Goal: Task Accomplishment & Management: Use online tool/utility

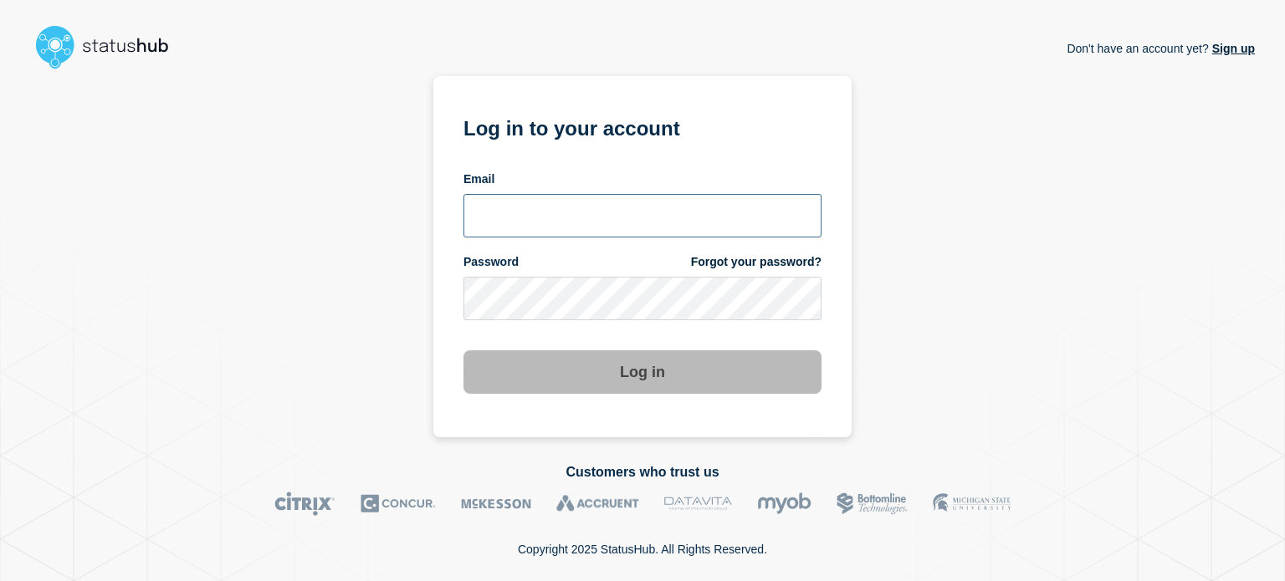
type input "[EMAIL_ADDRESS][PERSON_NAME][DOMAIN_NAME]"
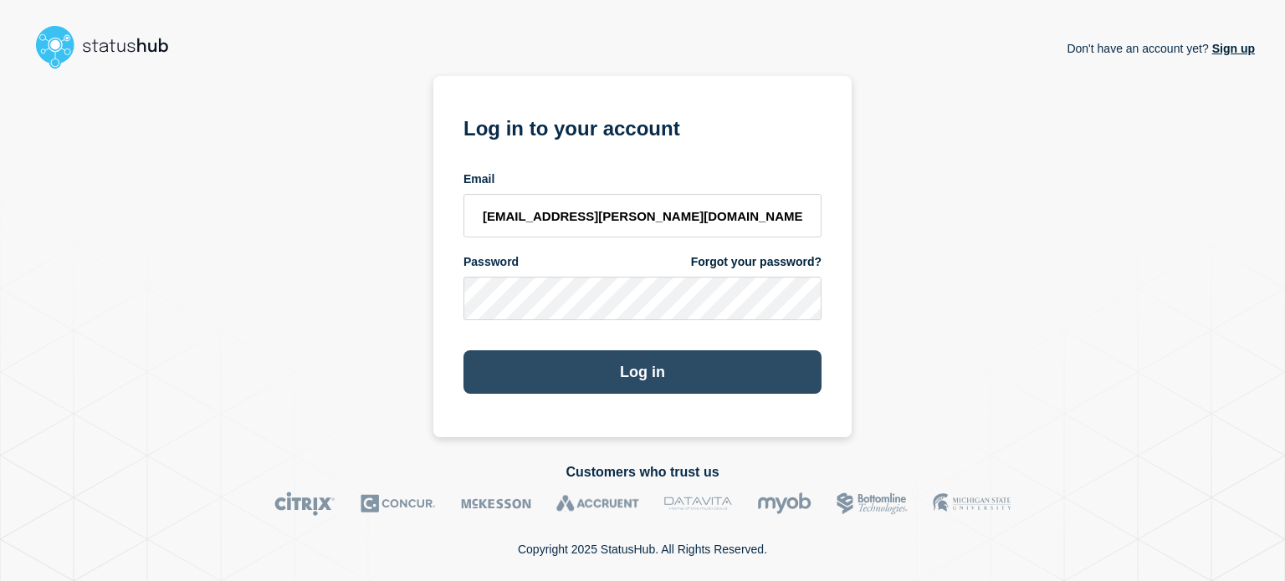
click at [726, 363] on button "Log in" at bounding box center [642, 373] width 358 height 44
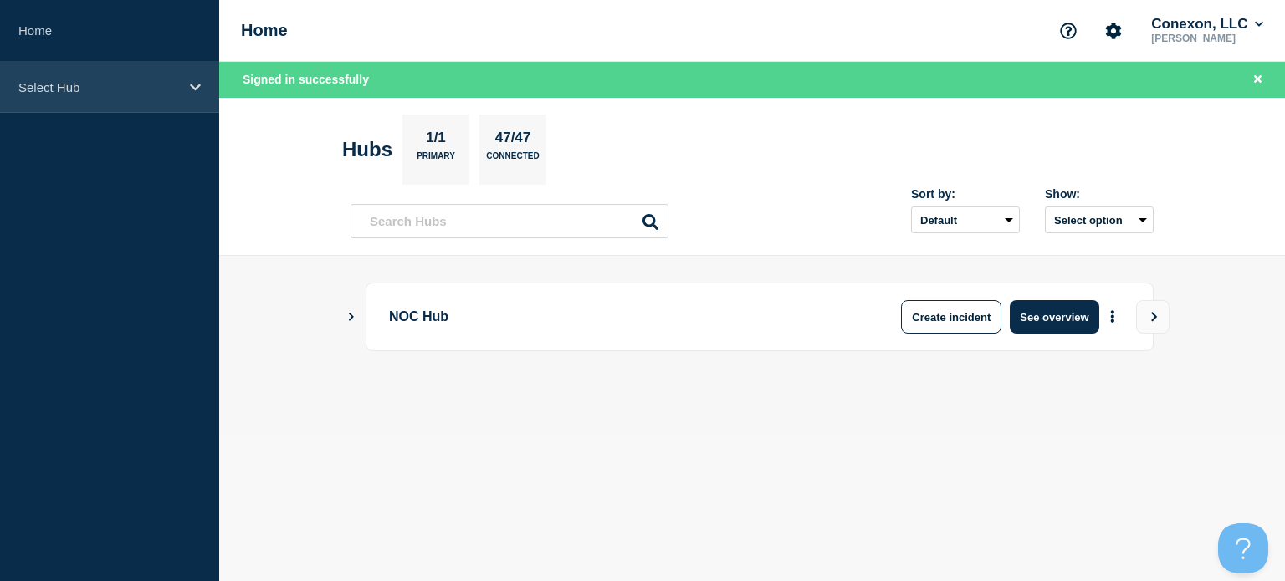
click at [106, 89] on p "Select Hub" at bounding box center [98, 87] width 161 height 14
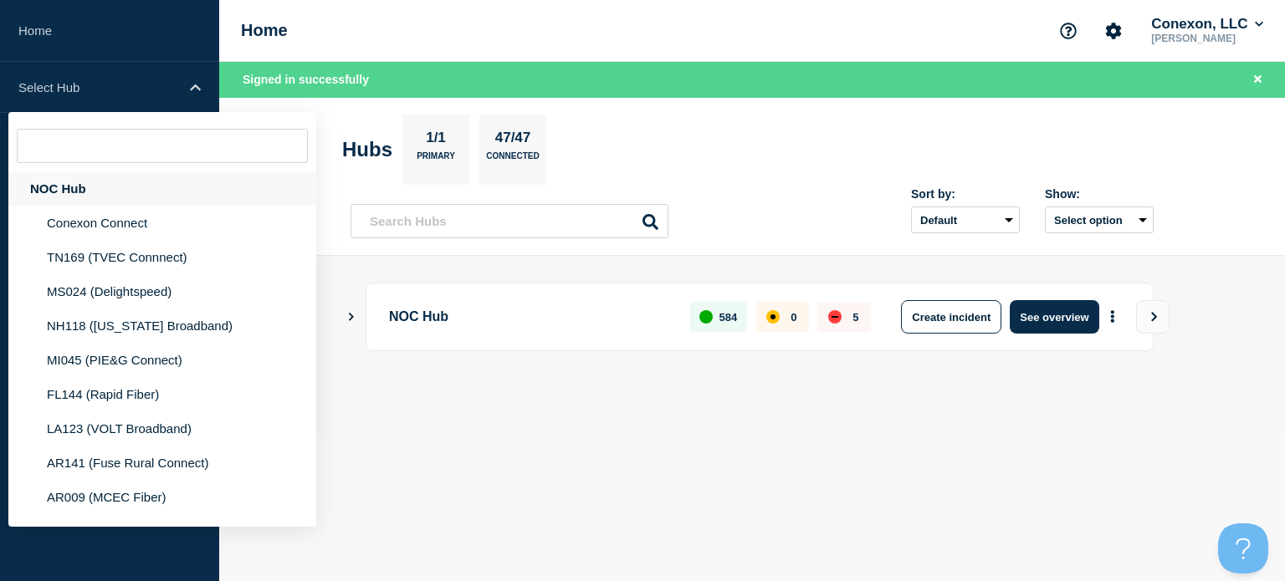
click at [104, 198] on div "NOC Hub" at bounding box center [162, 189] width 308 height 34
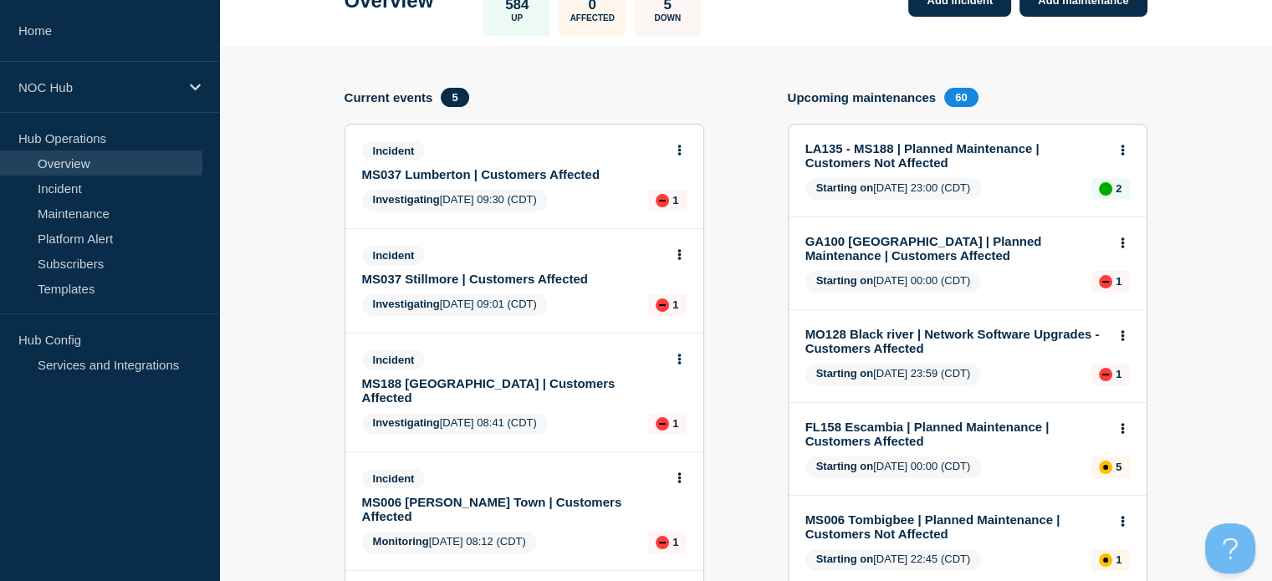
scroll to position [53, 0]
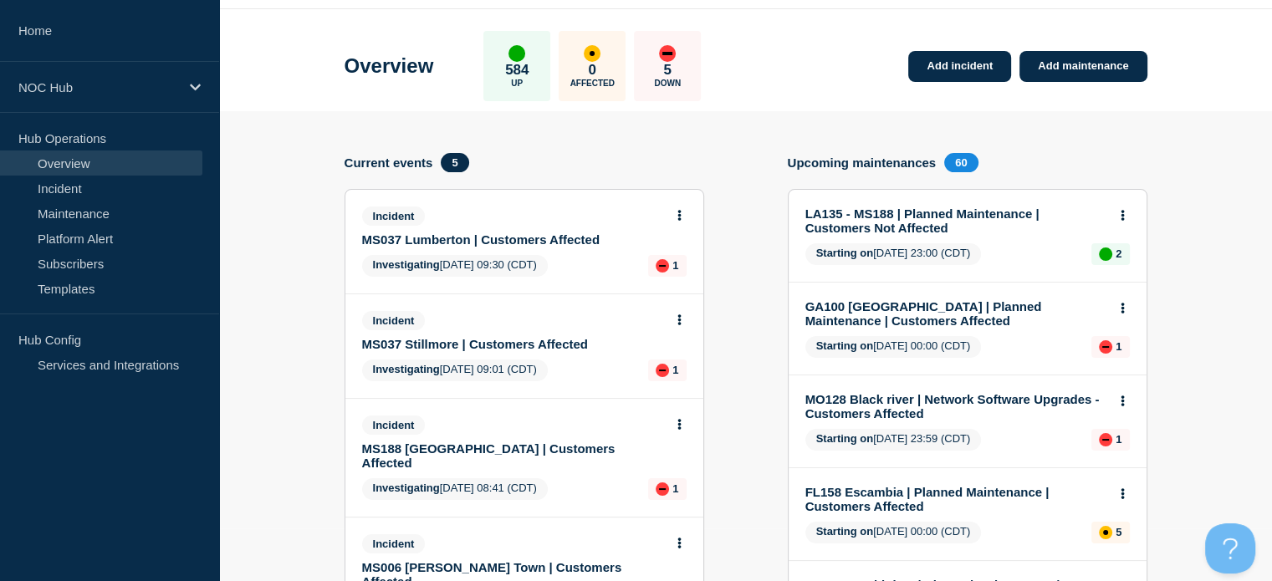
click at [515, 233] on link "MS037 Lumberton | Customers Affected" at bounding box center [513, 240] width 302 height 14
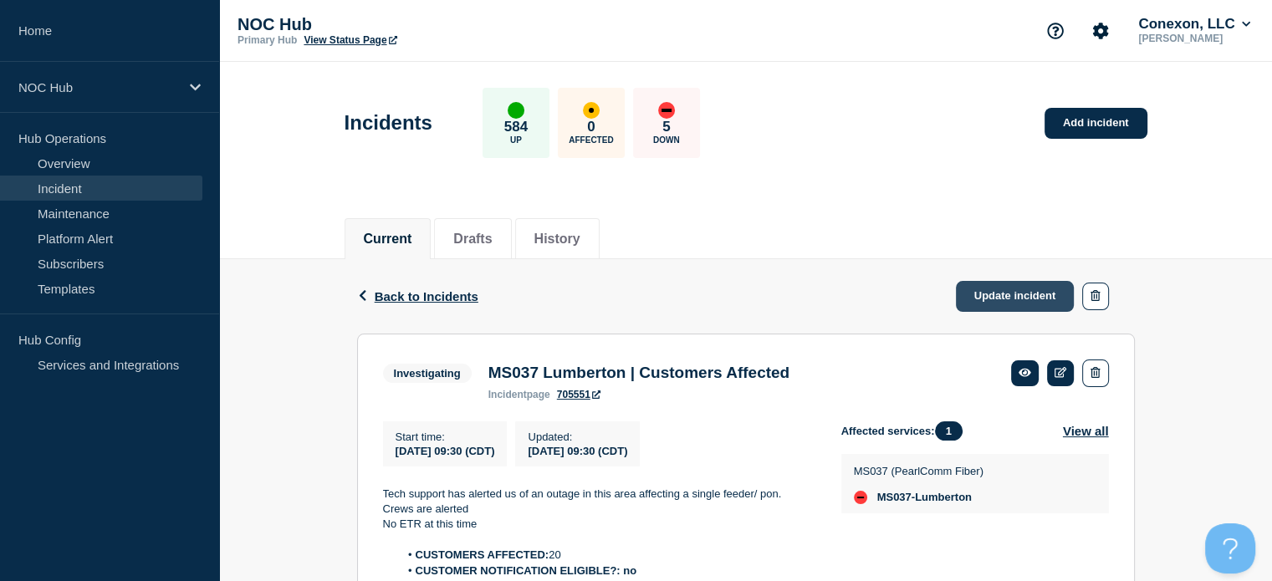
click at [1034, 305] on link "Update incident" at bounding box center [1015, 296] width 119 height 31
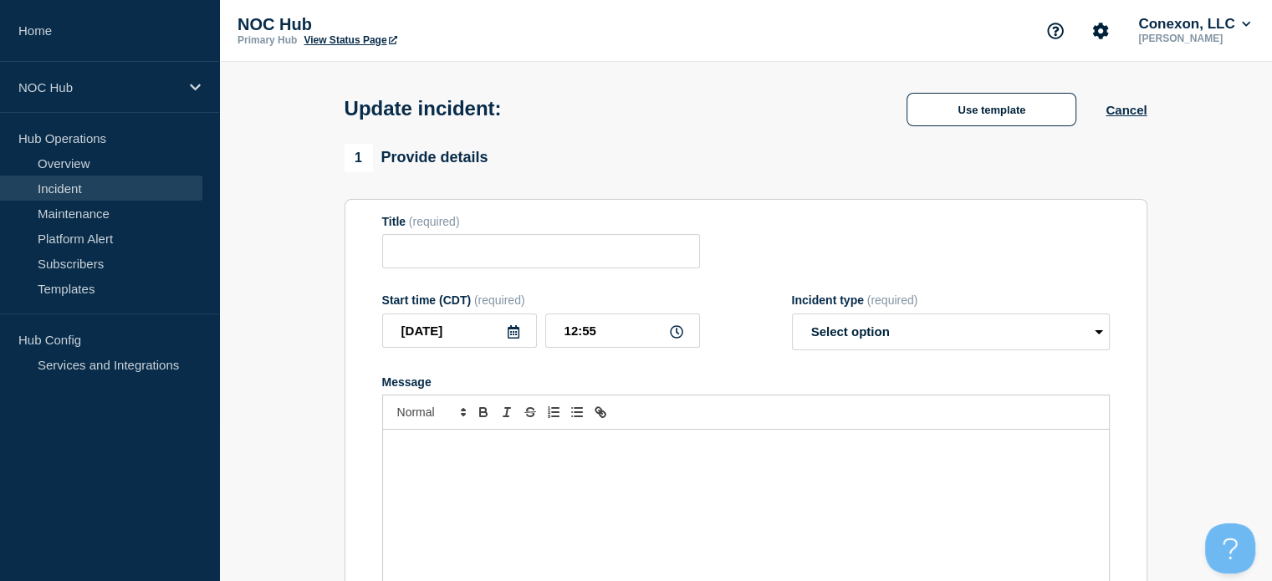
type input "MS037 Lumberton | Customers Affected"
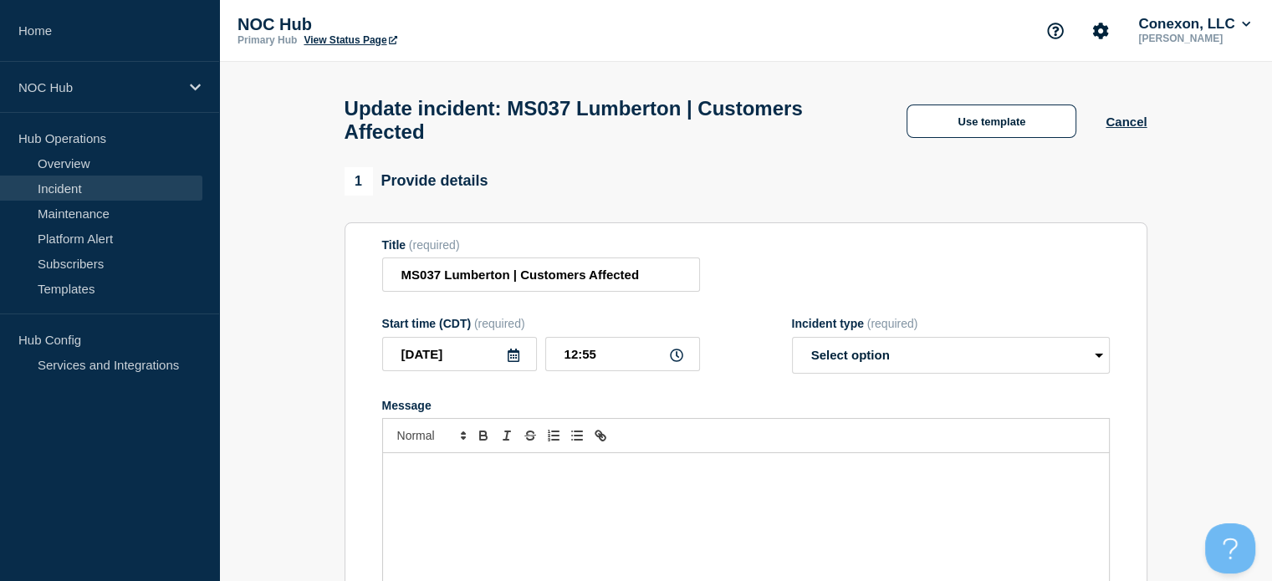
click at [967, 149] on div "Update incident: MS037 Lumberton | Customers Affected Use template Cancel" at bounding box center [745, 114] width 841 height 105
click at [967, 131] on button "Use template" at bounding box center [992, 121] width 170 height 33
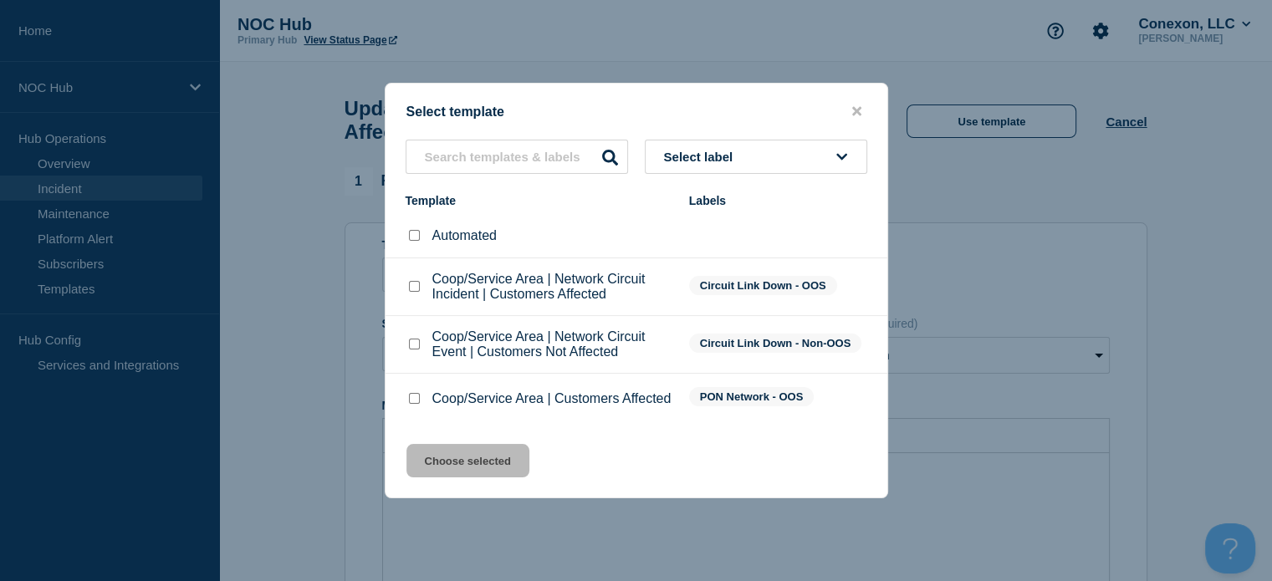
click at [415, 401] on input "Coop/Service Area | Customers Affected checkbox" at bounding box center [414, 398] width 11 height 11
checkbox input "true"
click at [500, 478] on button "Choose selected" at bounding box center [468, 460] width 123 height 33
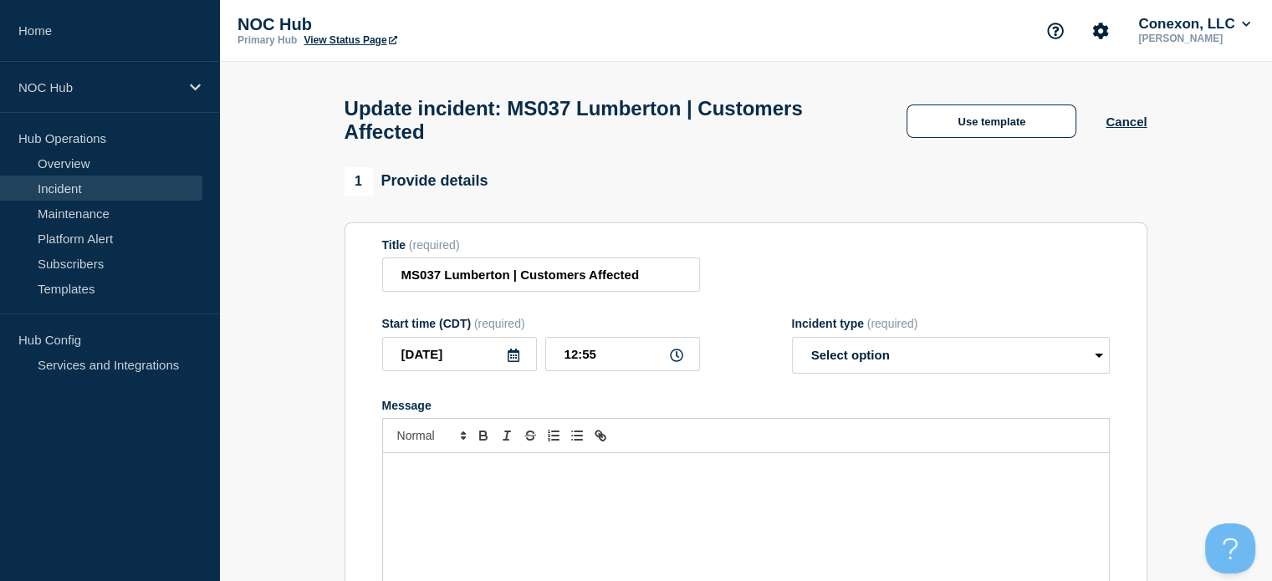
select select "investigating"
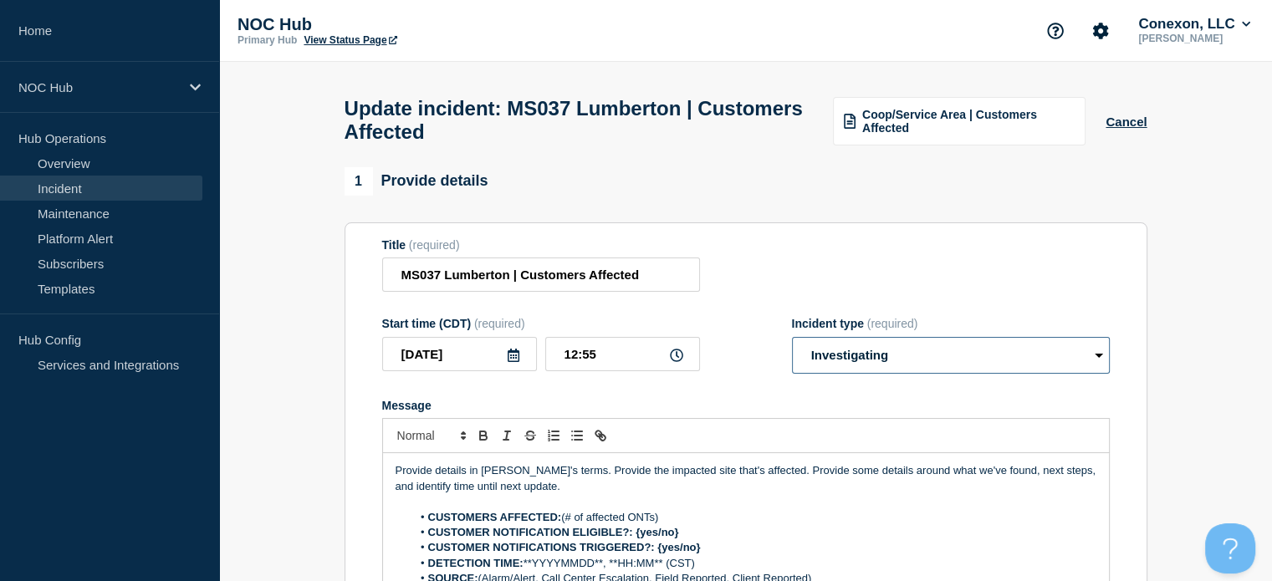
click at [868, 357] on select "Select option Investigating Identified Monitoring Resolved" at bounding box center [951, 355] width 318 height 37
click at [792, 347] on select "Select option Investigating Identified Monitoring Resolved" at bounding box center [951, 355] width 318 height 37
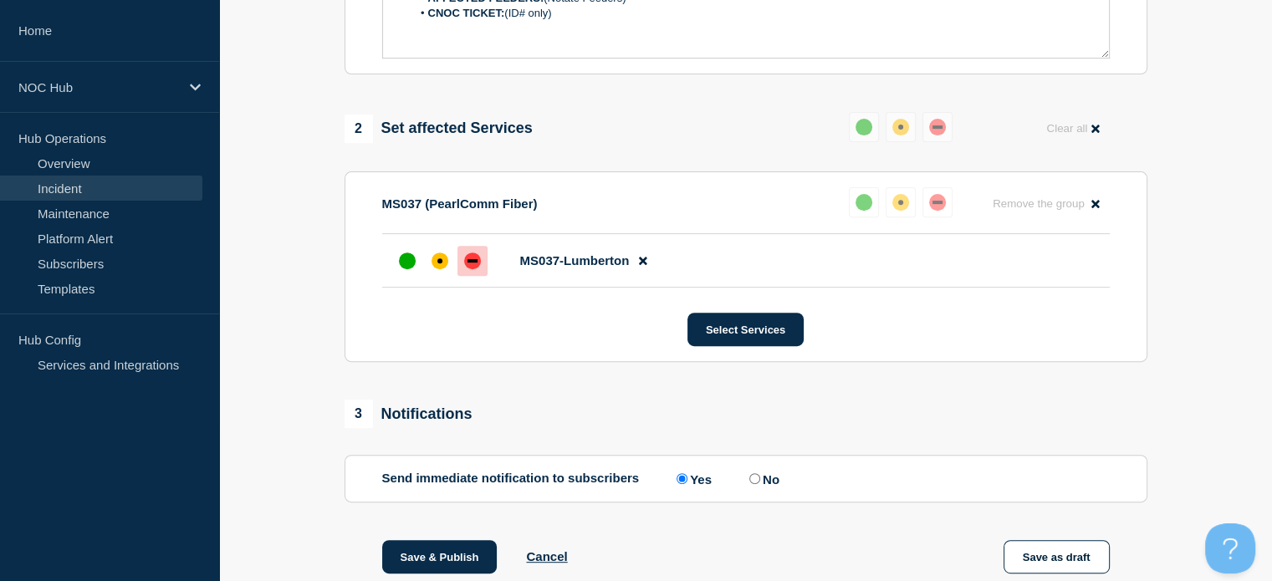
scroll to position [807, 0]
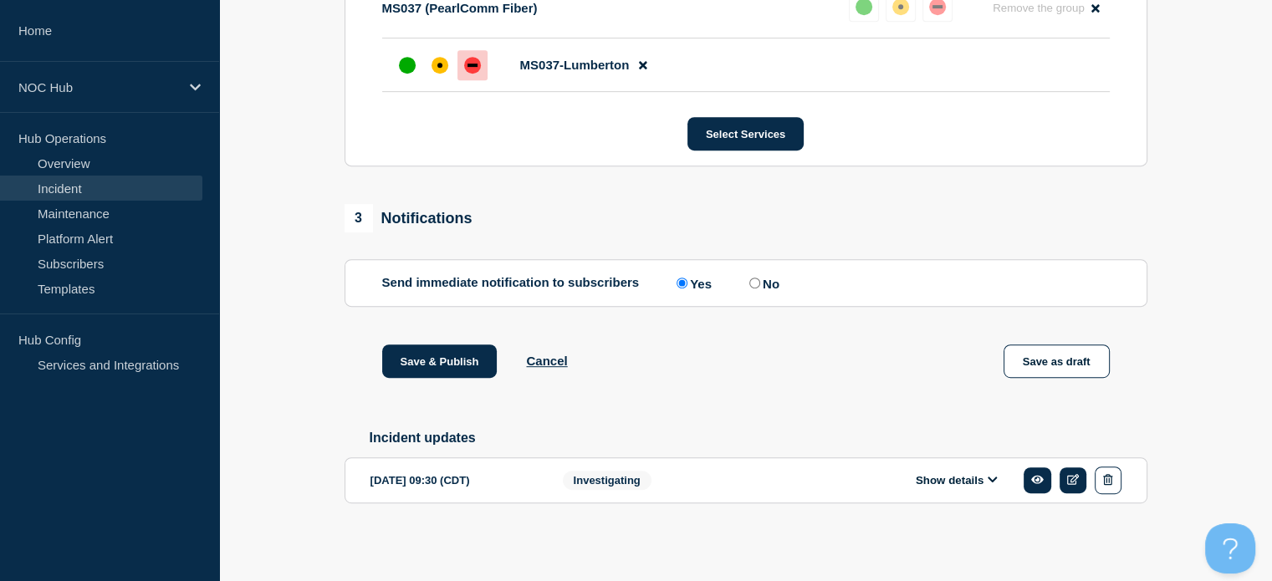
click at [963, 478] on button "Show details" at bounding box center [957, 481] width 92 height 14
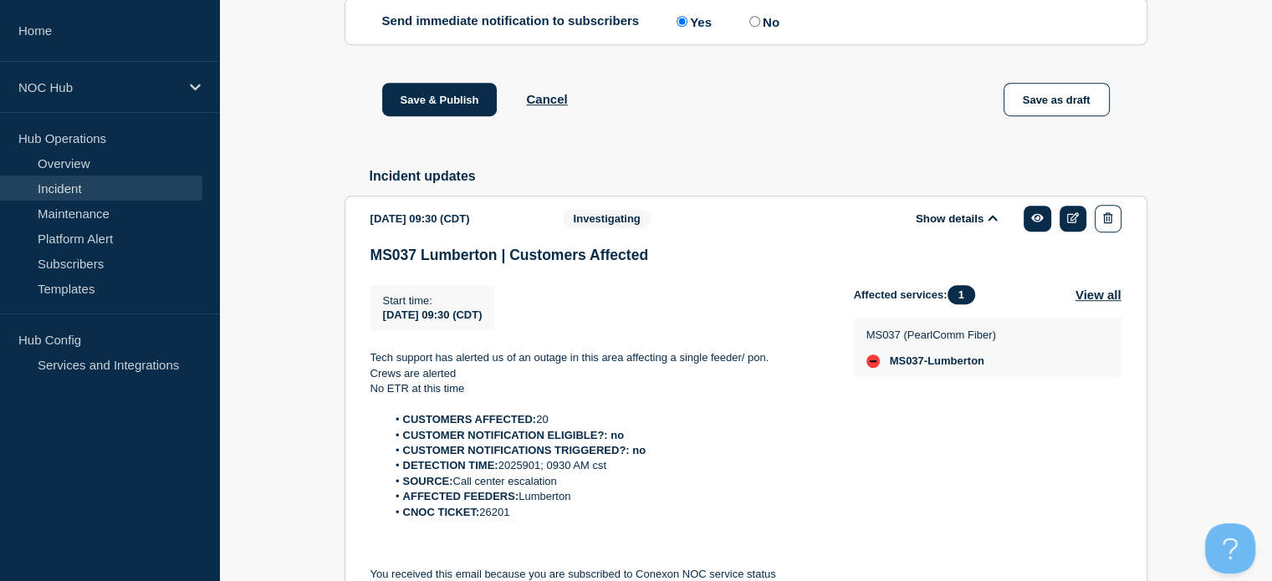
scroll to position [1058, 0]
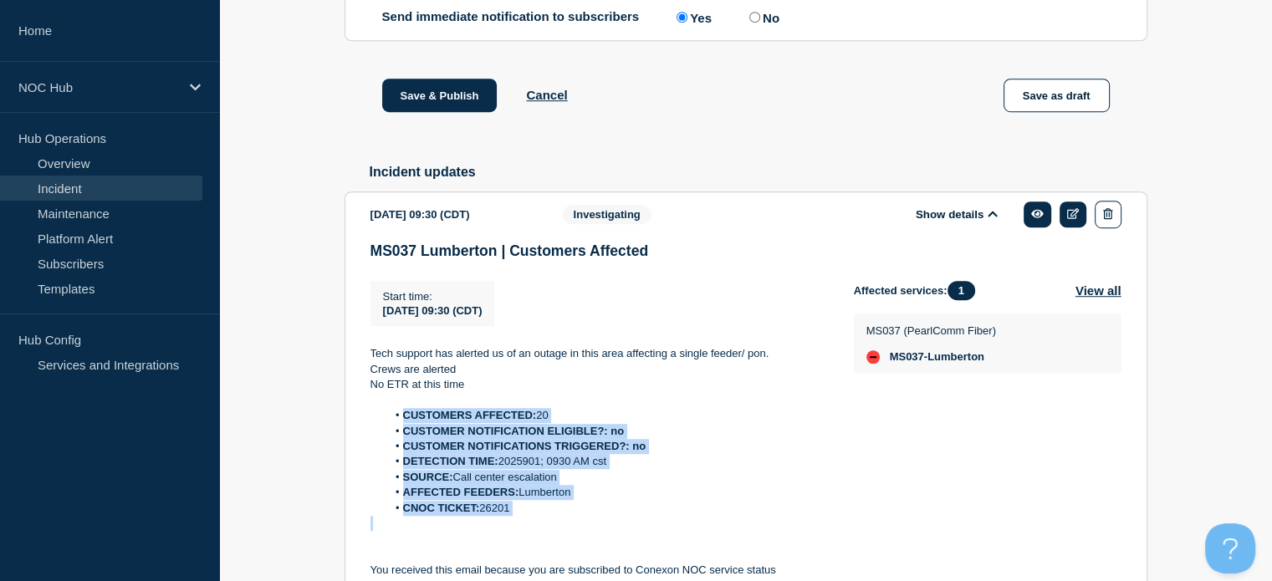
drag, startPoint x: 556, startPoint y: 541, endPoint x: 402, endPoint y: 431, distance: 188.8
click at [402, 431] on div "Tech support has alerted us of an outage in this area affecting a single feeder…" at bounding box center [599, 493] width 457 height 294
copy ol "CUSTOMERS AFFECTED: 20 CUSTOMER NOTIFICATION ELIGIBLE?: no CUSTOMER NOTIFICATIO…"
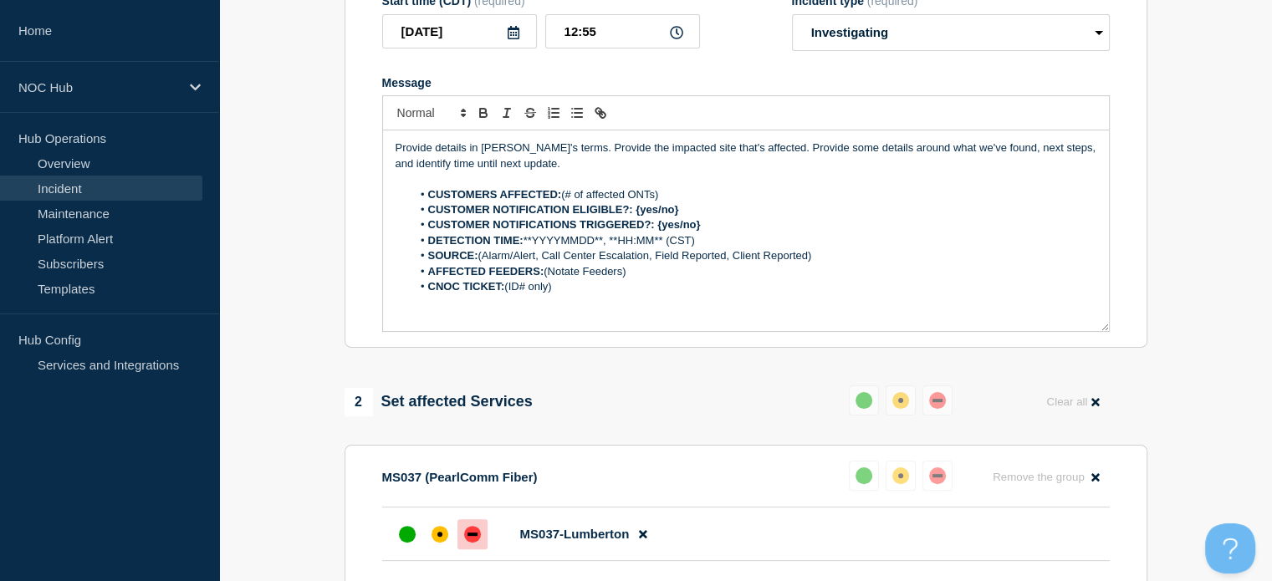
scroll to position [148, 0]
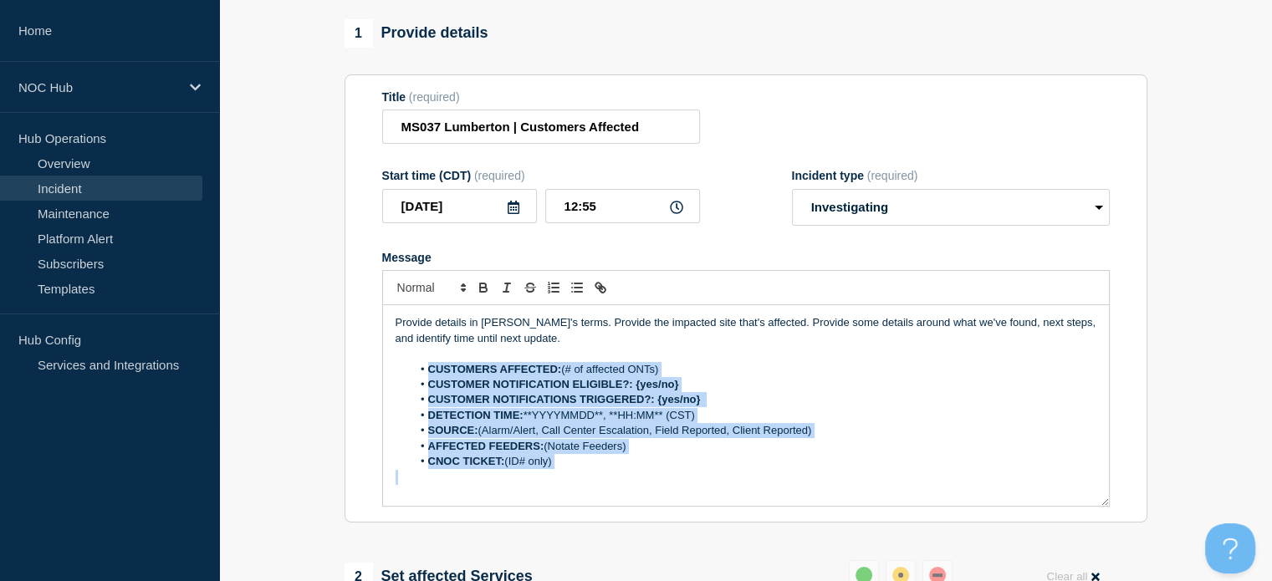
drag, startPoint x: 587, startPoint y: 488, endPoint x: 428, endPoint y: 376, distance: 194.7
click at [428, 376] on div "Provide details in laymen's terms. Provide the impacted site that's affected. P…" at bounding box center [746, 405] width 726 height 201
paste div "Message"
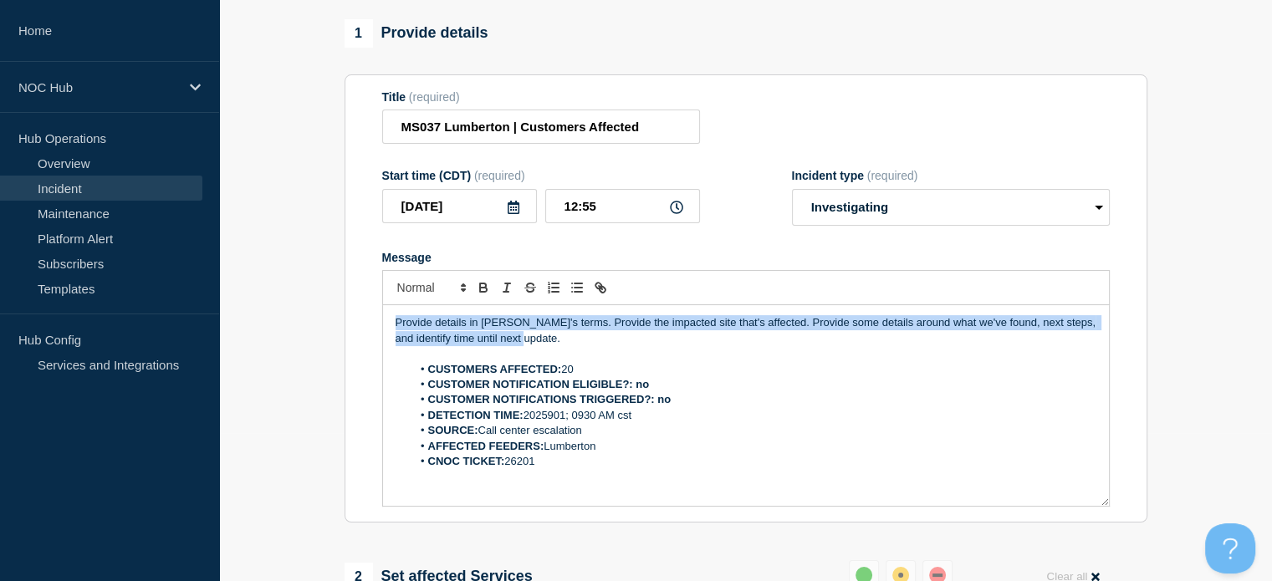
drag, startPoint x: 552, startPoint y: 347, endPoint x: 377, endPoint y: 298, distance: 181.7
click at [377, 298] on section "Title (required) MS037 Lumberton | Customers Affected Start time (CDT) (require…" at bounding box center [746, 298] width 803 height 449
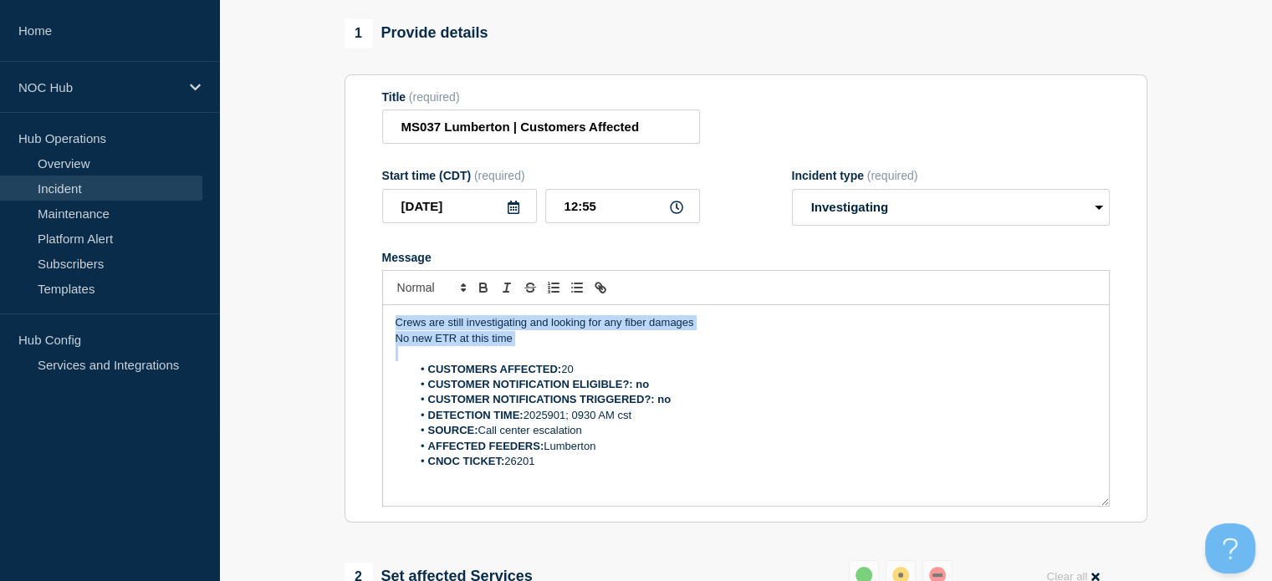
drag, startPoint x: 566, startPoint y: 361, endPoint x: 381, endPoint y: 307, distance: 191.9
click at [382, 307] on div "Crews are still investigating and looking for any fiber damages No new ETR at t…" at bounding box center [746, 388] width 728 height 237
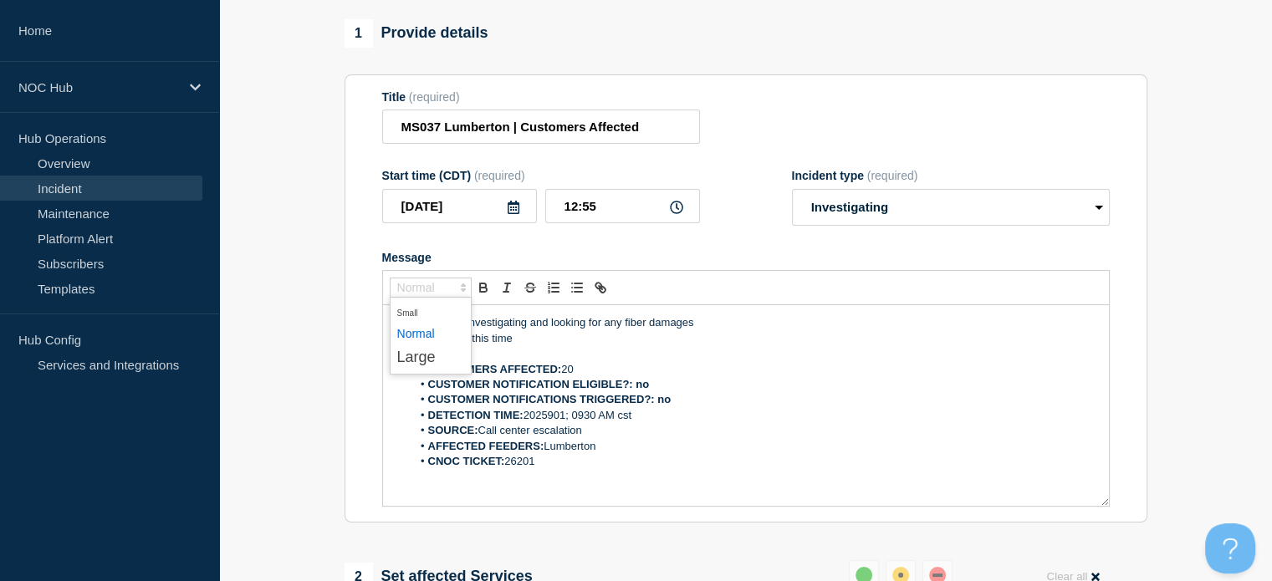
drag, startPoint x: 462, startPoint y: 332, endPoint x: 566, endPoint y: 399, distance: 123.5
click at [566, 399] on div "Crews are still investigating and looking for any fiber damages No new ETR at t…" at bounding box center [746, 388] width 728 height 237
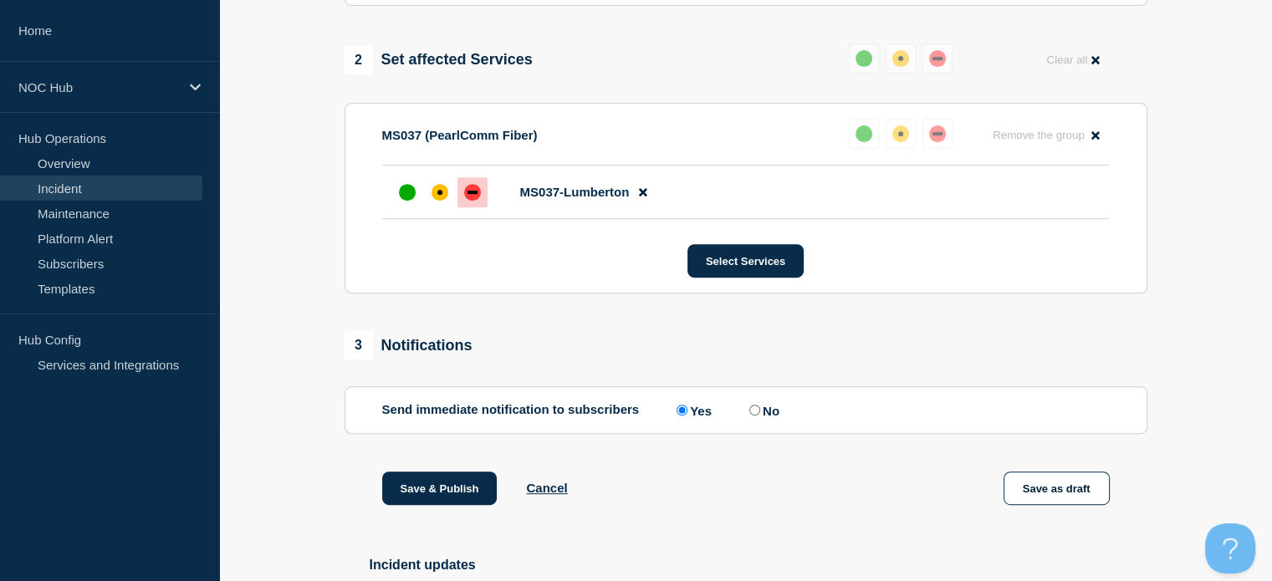
scroll to position [817, 0]
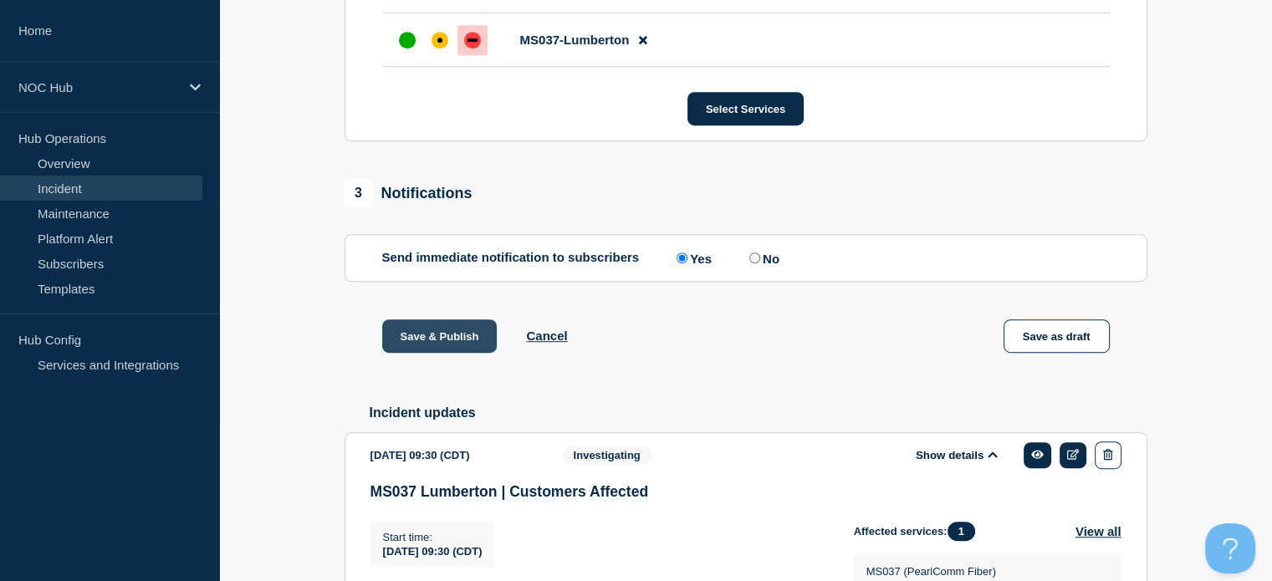
click at [458, 351] on button "Save & Publish" at bounding box center [439, 336] width 115 height 33
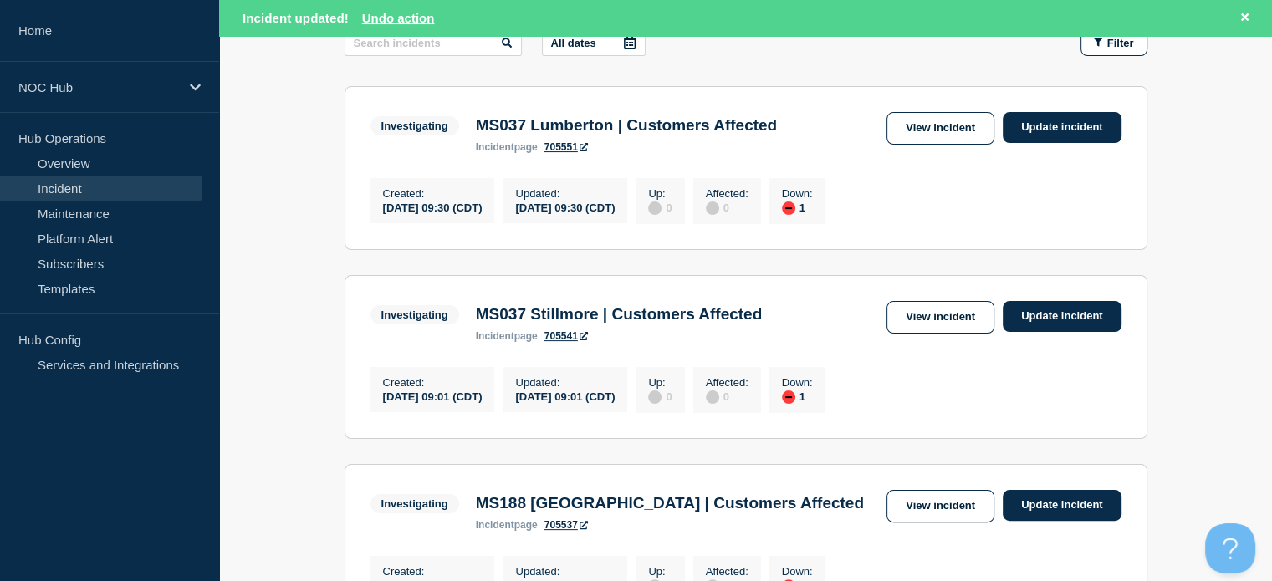
scroll to position [335, 0]
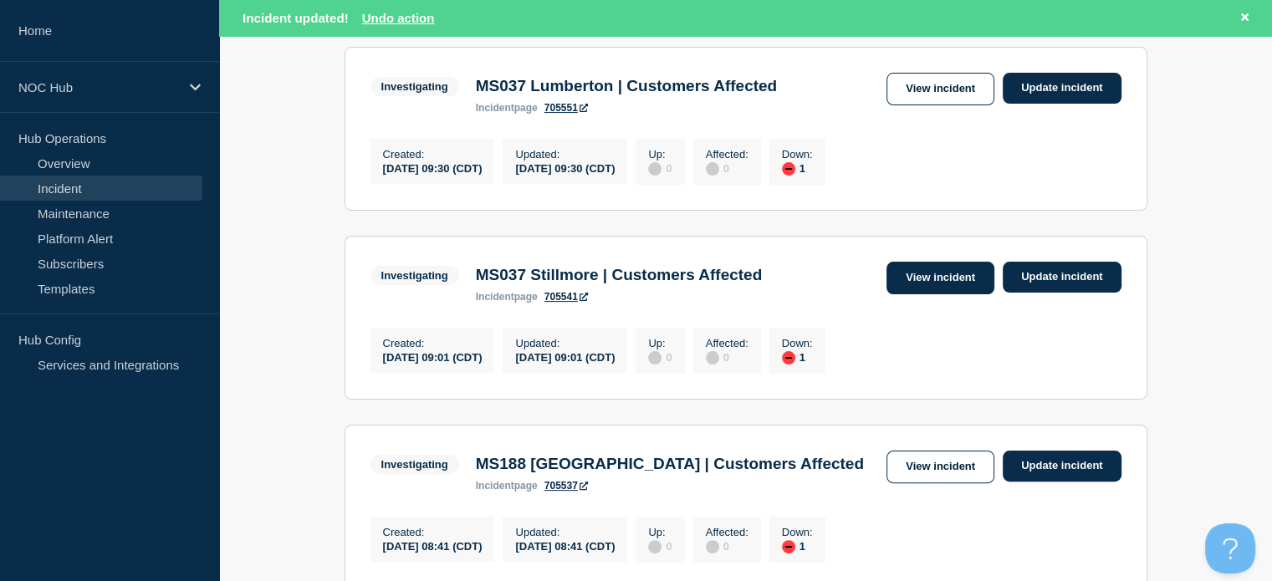
click at [937, 280] on link "View incident" at bounding box center [941, 278] width 108 height 33
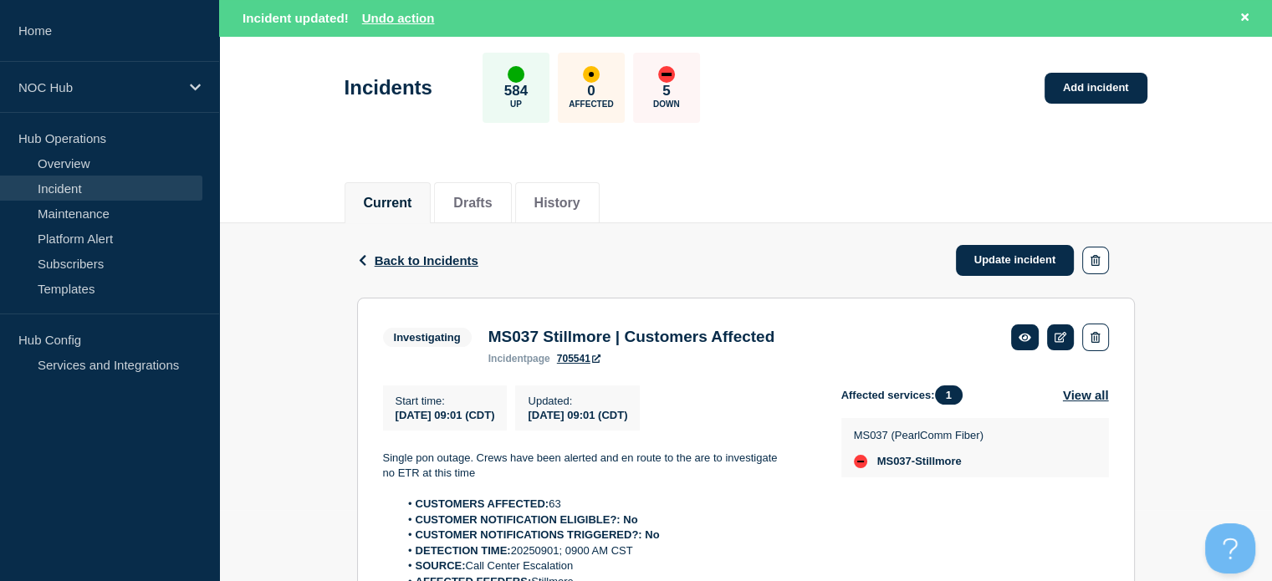
scroll to position [167, 0]
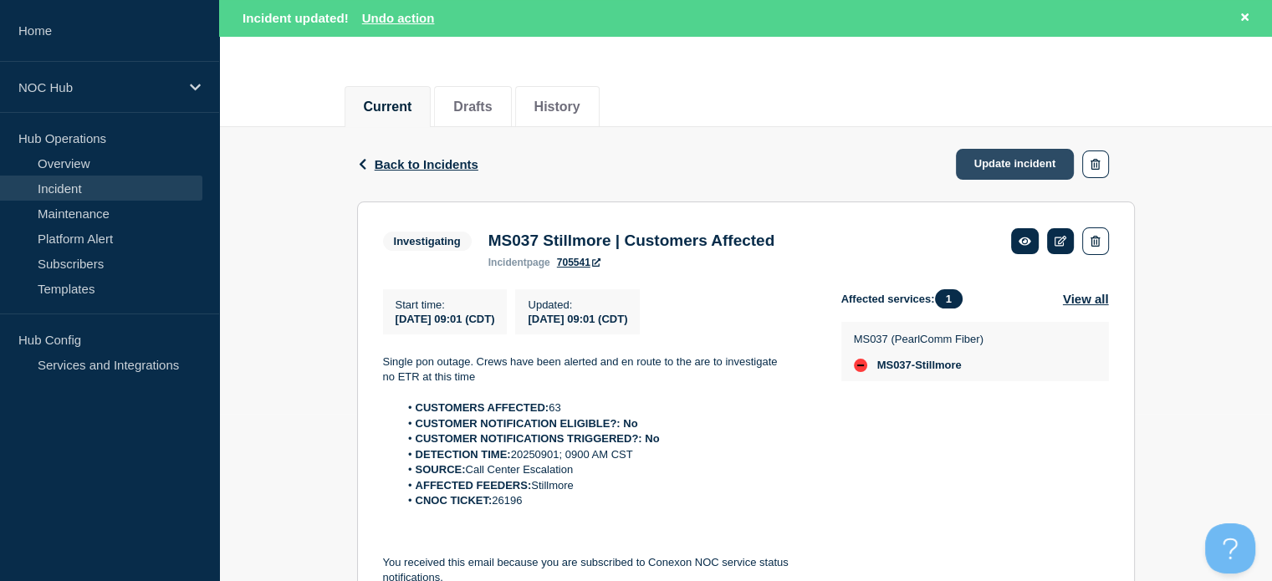
click at [988, 164] on link "Update incident" at bounding box center [1015, 164] width 119 height 31
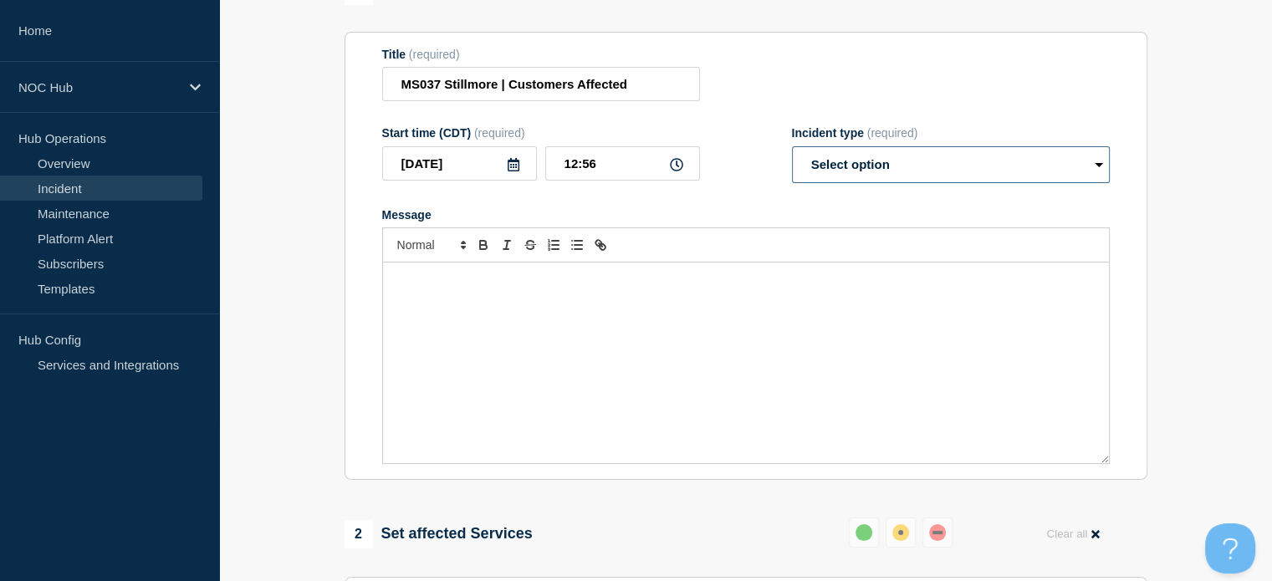
click at [876, 183] on select "Select option Investigating Identified Monitoring Resolved" at bounding box center [951, 164] width 318 height 37
click at [835, 102] on div "Title (required) MS037 Stillmore | Customers Affected" at bounding box center [746, 75] width 728 height 54
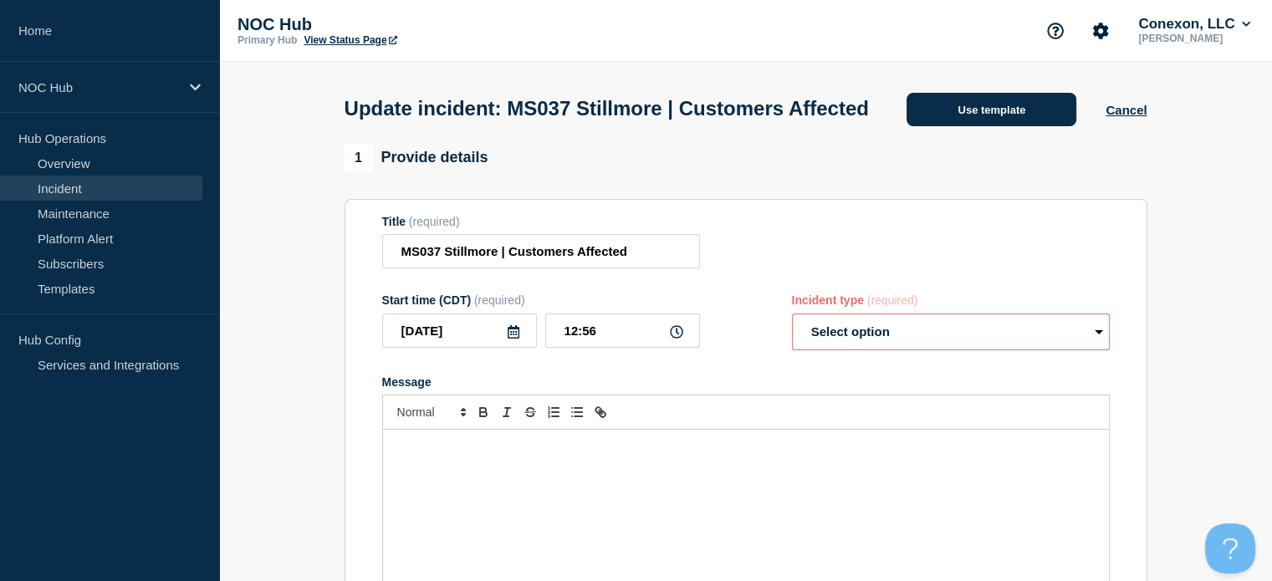
click at [962, 123] on button "Use template" at bounding box center [992, 109] width 170 height 33
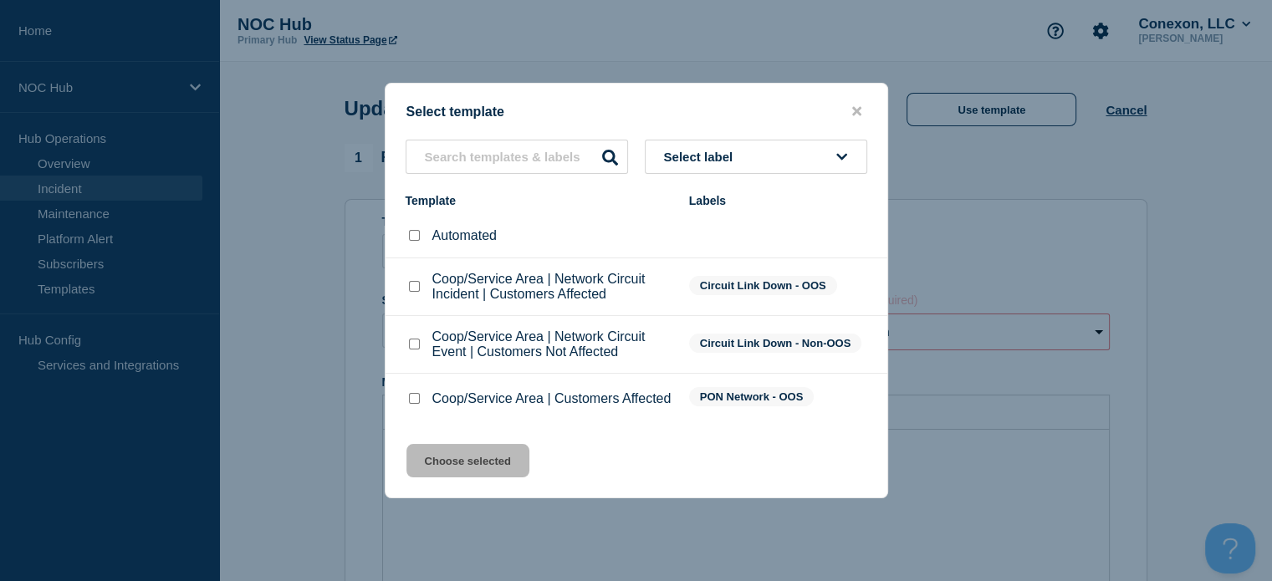
click at [407, 404] on div at bounding box center [414, 399] width 17 height 17
click at [410, 400] on input "Coop/Service Area | Customers Affected checkbox" at bounding box center [414, 398] width 11 height 11
checkbox input "true"
click at [458, 464] on button "Choose selected" at bounding box center [468, 460] width 123 height 33
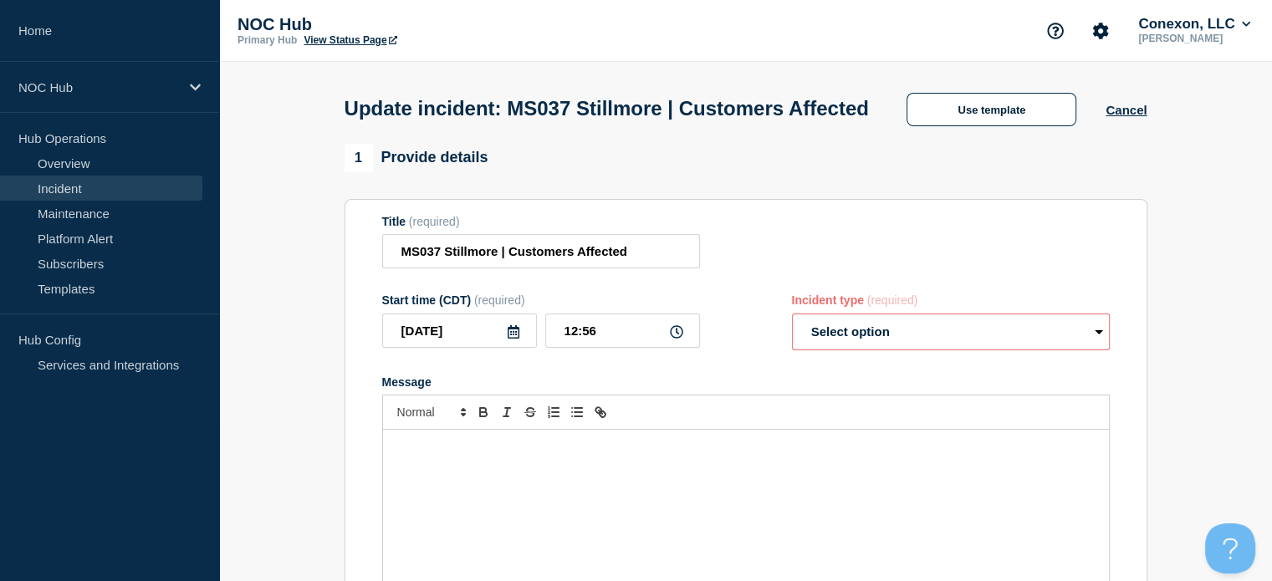
select select "investigating"
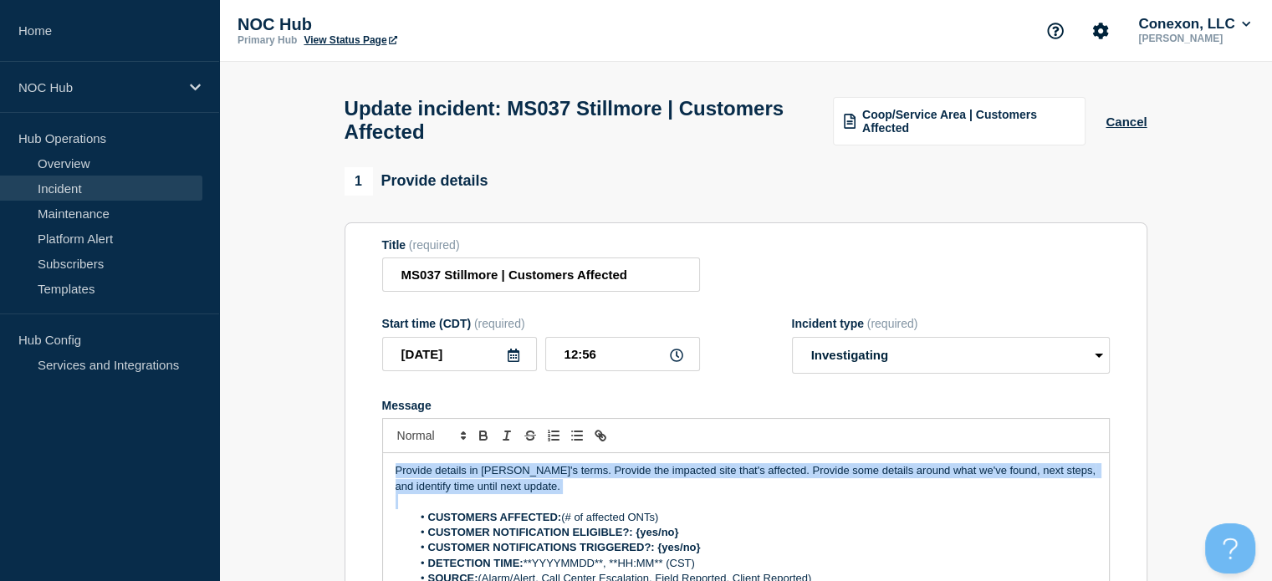
drag, startPoint x: 581, startPoint y: 511, endPoint x: 371, endPoint y: 448, distance: 220.2
click at [371, 448] on section "Title (required) MS037 Stillmore | Customers Affected Start time (CDT) (require…" at bounding box center [746, 447] width 803 height 449
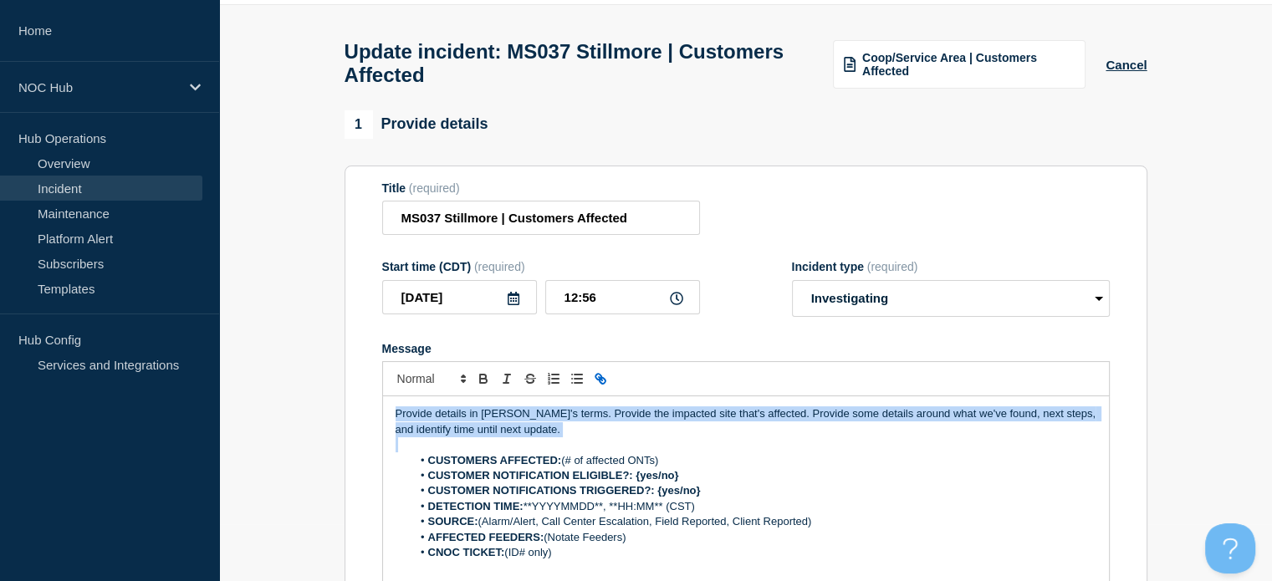
scroll to position [167, 0]
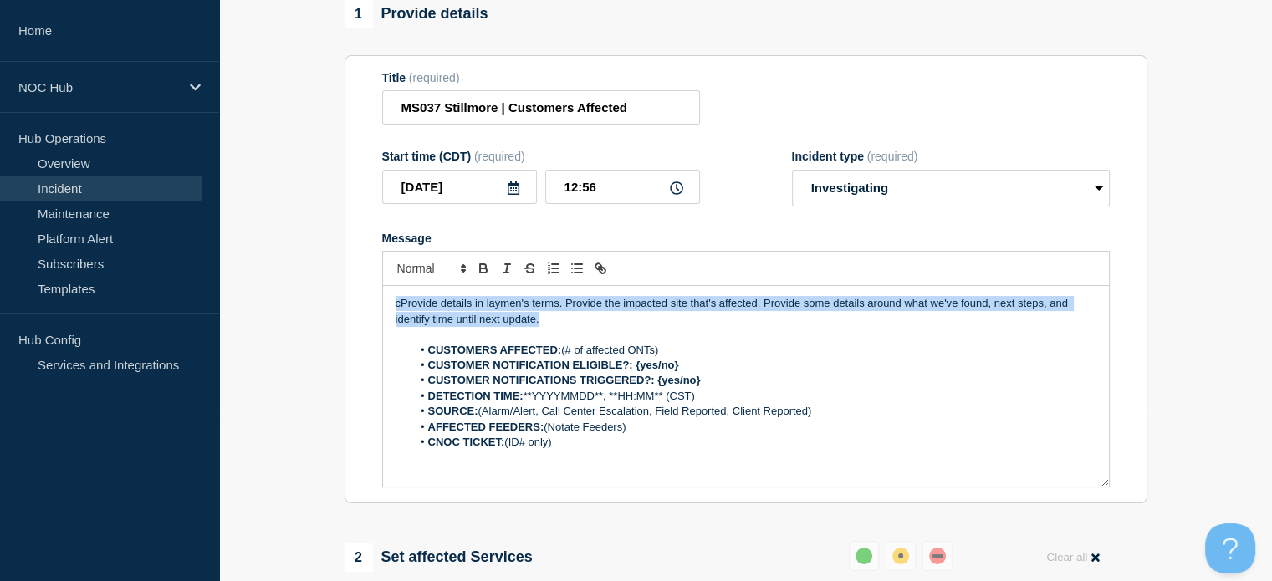
drag, startPoint x: 550, startPoint y: 333, endPoint x: 338, endPoint y: 273, distance: 220.1
click at [338, 274] on div "1 Provide details Title (required) MS037 Stillmore | Customers Affected Start t…" at bounding box center [746, 590] width 822 height 1181
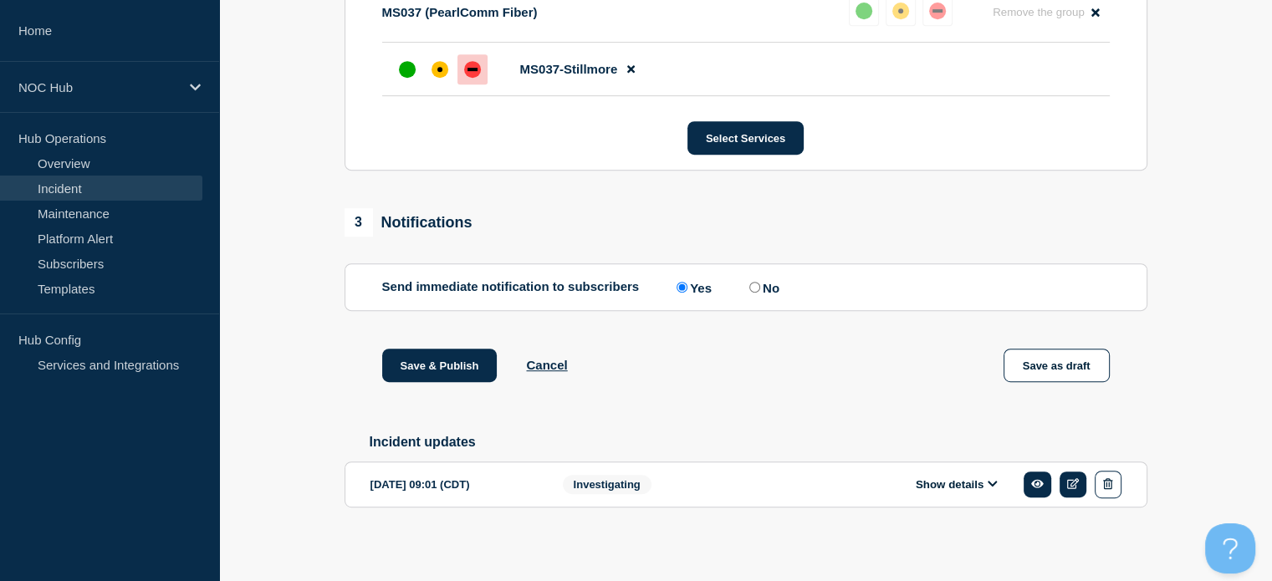
scroll to position [807, 0]
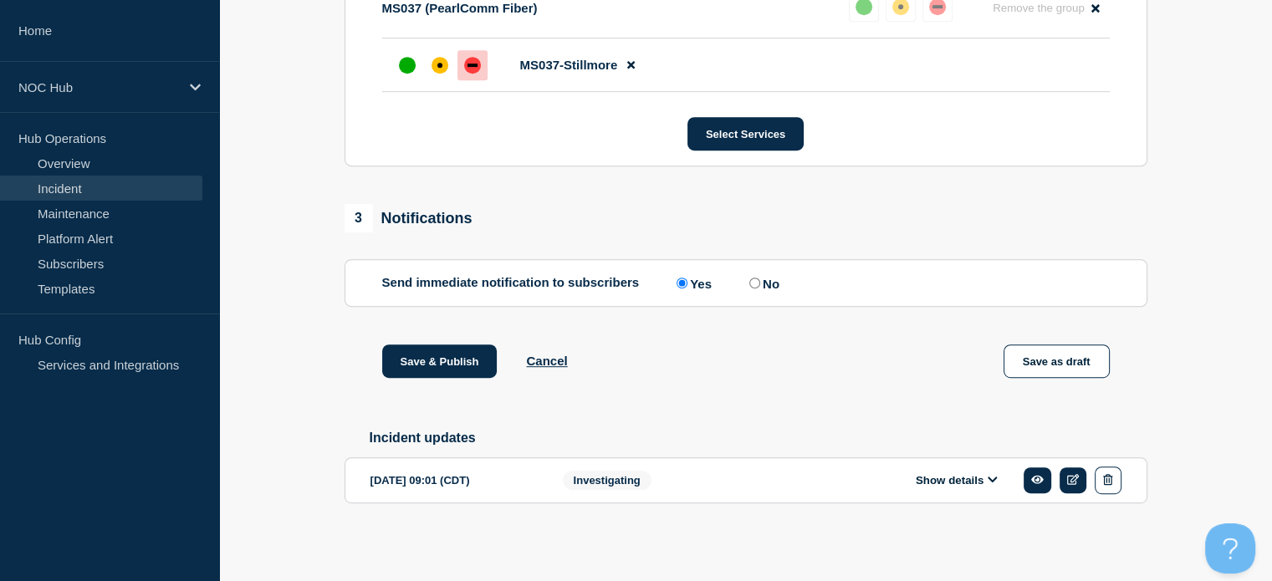
drag, startPoint x: 561, startPoint y: 464, endPoint x: 556, endPoint y: 486, distance: 22.3
click at [562, 464] on section "2025-09-01 09:01 (CDT) Show details Investigating" at bounding box center [746, 481] width 803 height 46
click at [970, 481] on button "Show details" at bounding box center [957, 481] width 92 height 14
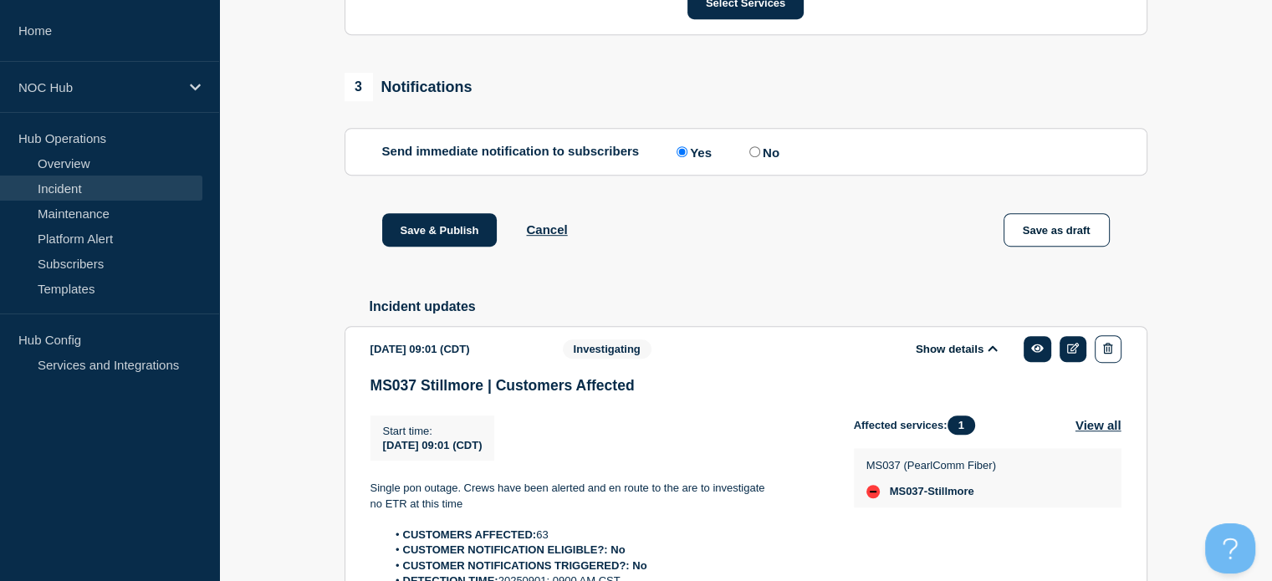
scroll to position [1058, 0]
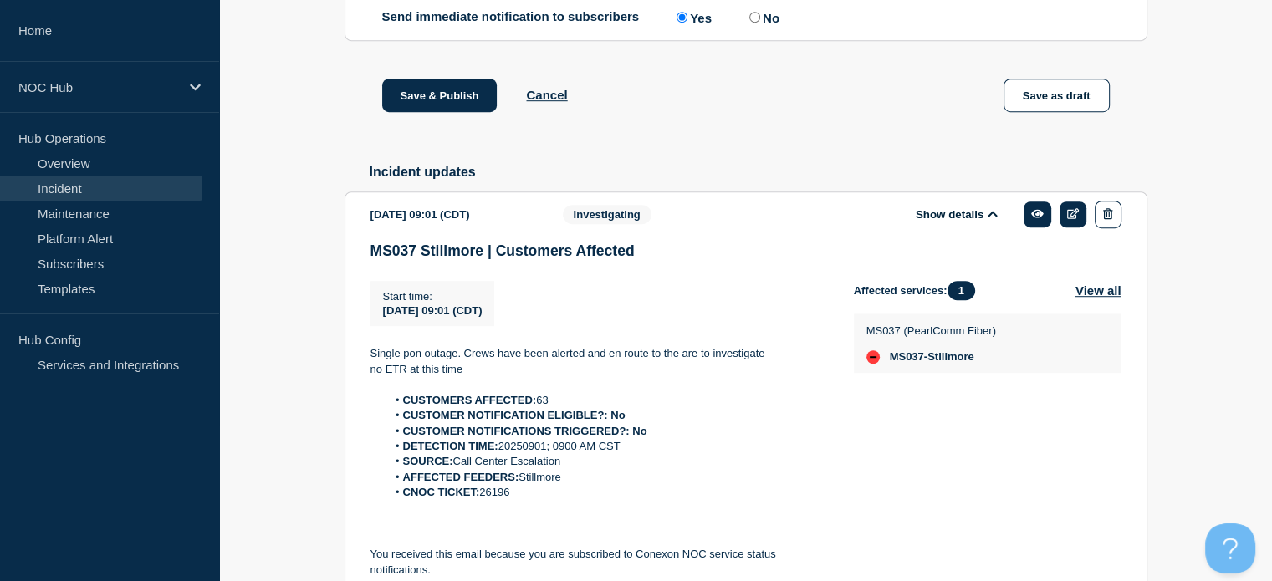
drag, startPoint x: 539, startPoint y: 515, endPoint x: 365, endPoint y: 417, distance: 199.7
click at [365, 417] on section "2025-09-01 09:01 (CDT) Show details Investigating MS037 Stillmore | Customers A…" at bounding box center [746, 420] width 803 height 456
copy ol "CUSTOMERS AFFECTED: 63 CUSTOMER NOTIFICATION ELIGIBLE?: No CUSTOMER NOTIFICATIO…"
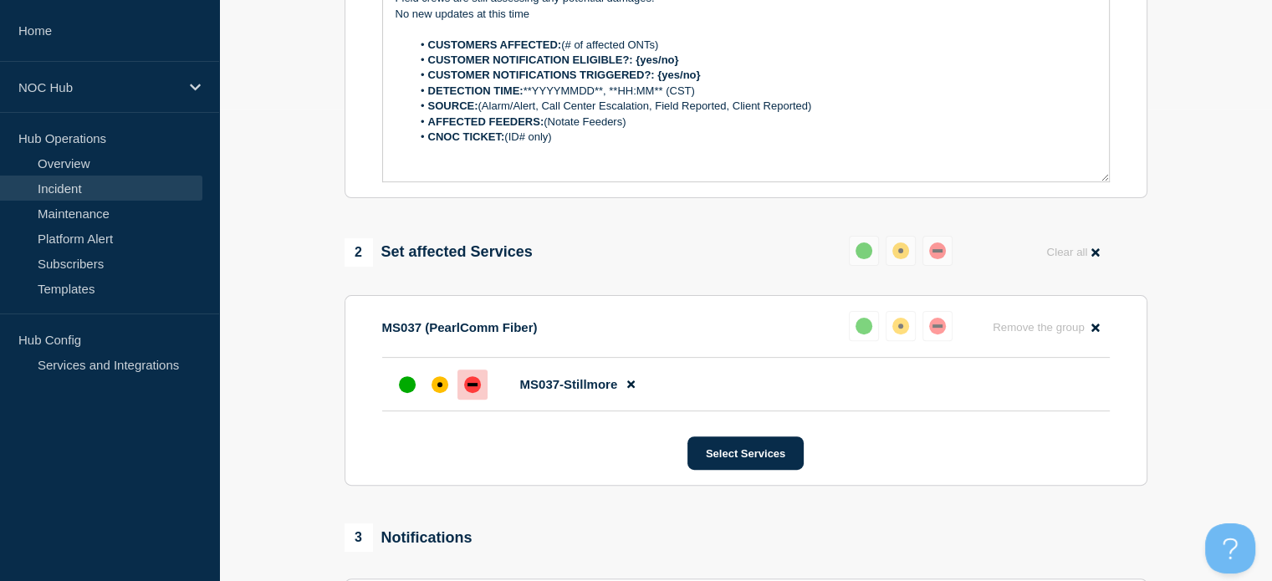
scroll to position [305, 0]
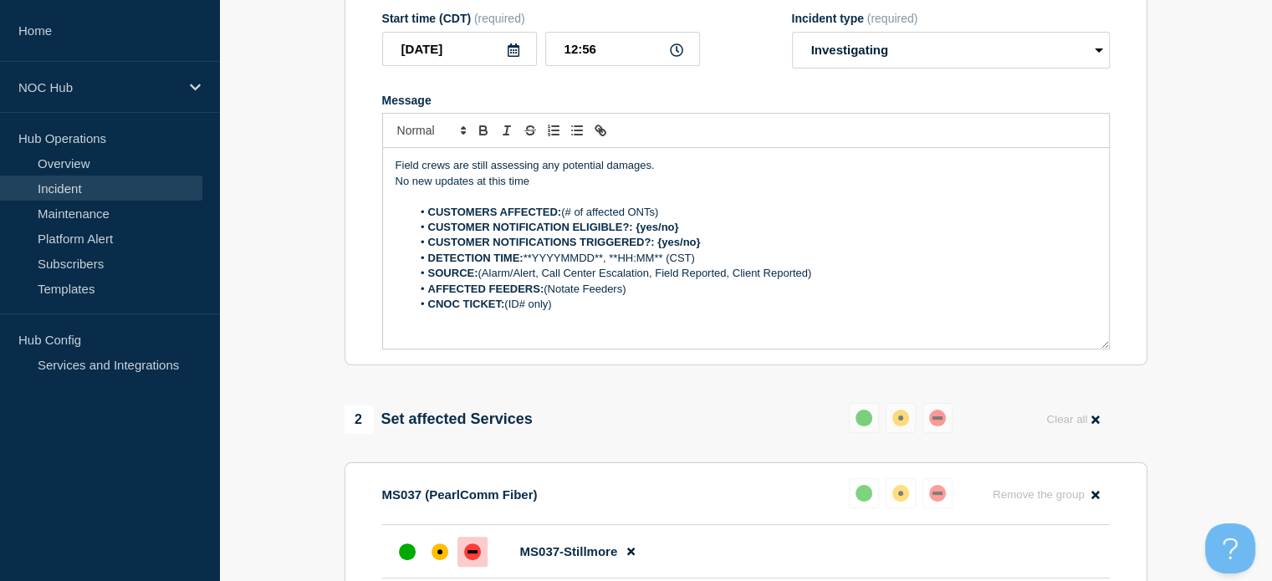
drag, startPoint x: 568, startPoint y: 318, endPoint x: 419, endPoint y: 224, distance: 175.9
click at [419, 224] on ol "CUSTOMERS AFFECTED: (# of affected ONTs) CUSTOMER NOTIFICATION ELIGIBLE?: {yes/…" at bounding box center [746, 259] width 701 height 108
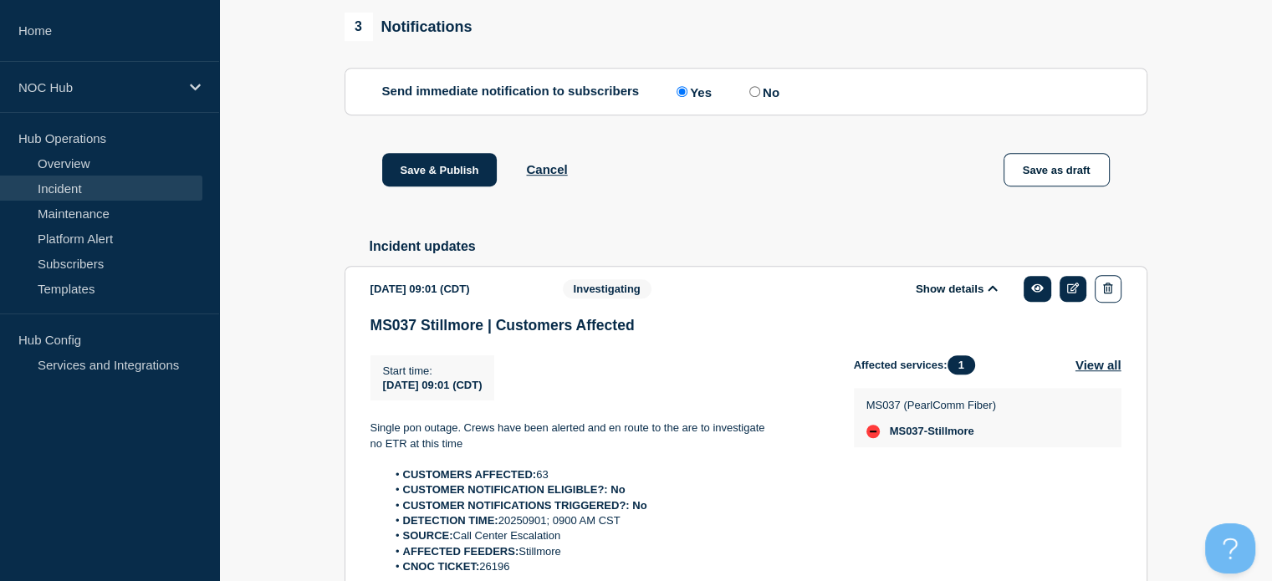
scroll to position [975, 0]
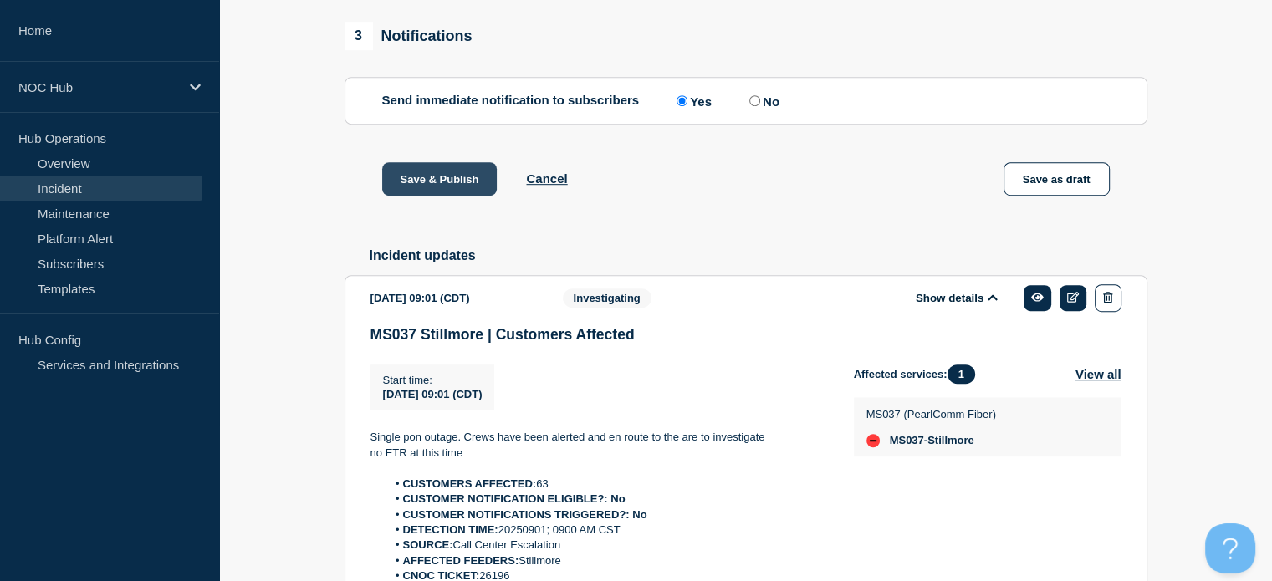
click at [439, 196] on button "Save & Publish" at bounding box center [439, 178] width 115 height 33
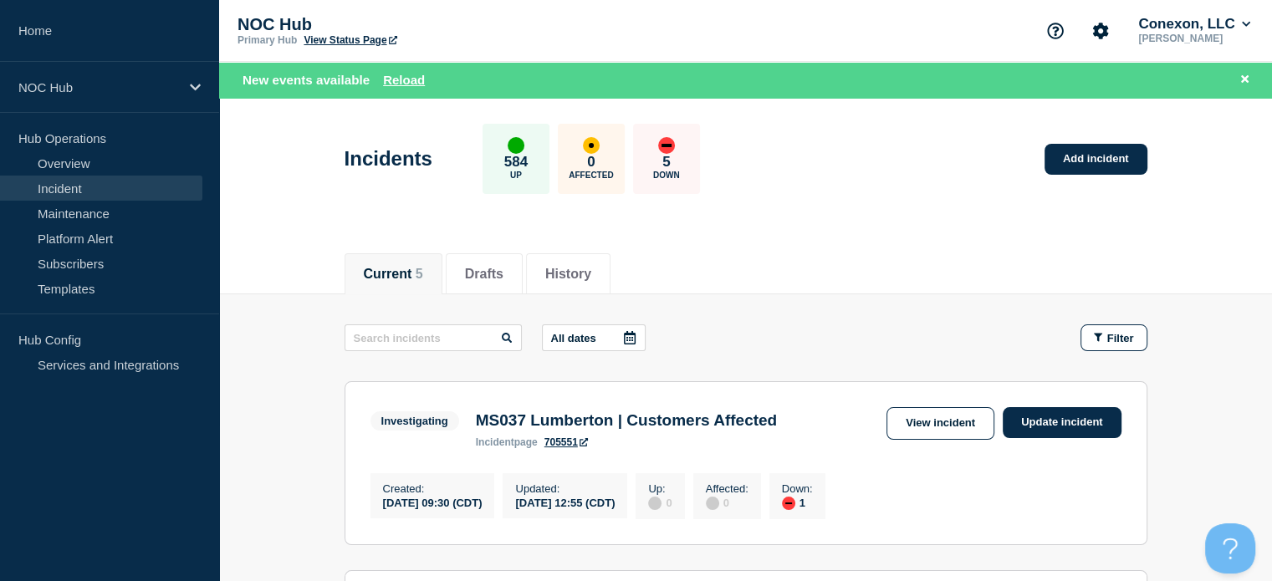
click at [895, 83] on div "New events available Reload" at bounding box center [749, 79] width 1013 height 19
